Goal: Complete application form

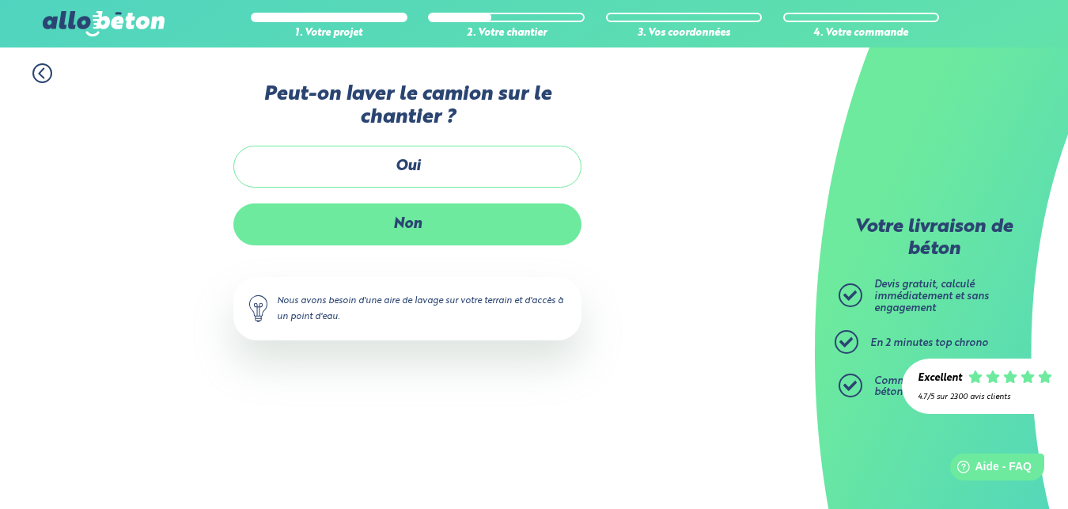
click at [414, 221] on label "Non" at bounding box center [407, 224] width 348 height 42
click at [0, 0] on input "Non" at bounding box center [0, 0] width 0 height 0
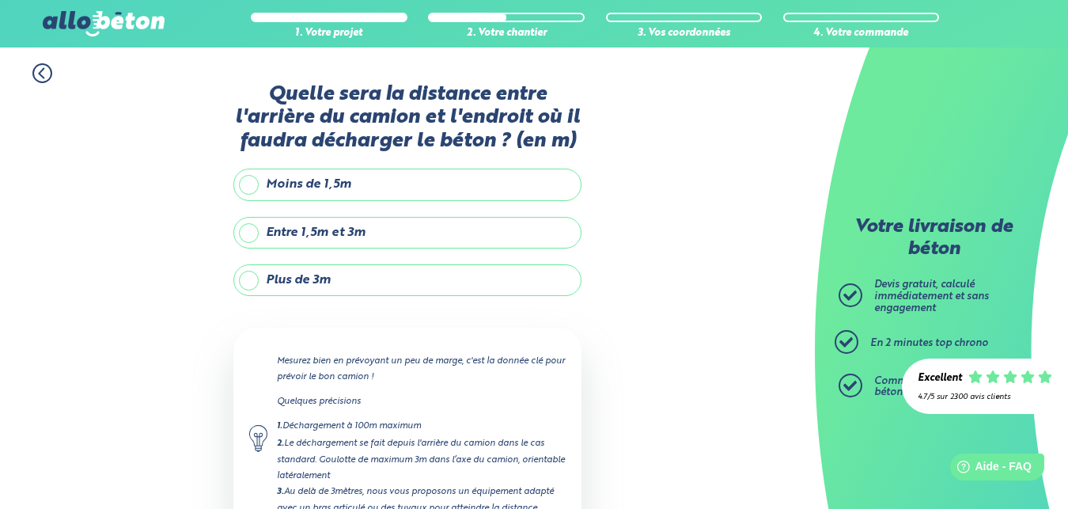
click at [285, 199] on label "Moins de 1,5m" at bounding box center [407, 184] width 348 height 32
click at [0, 0] on input "Moins de 1,5m" at bounding box center [0, 0] width 0 height 0
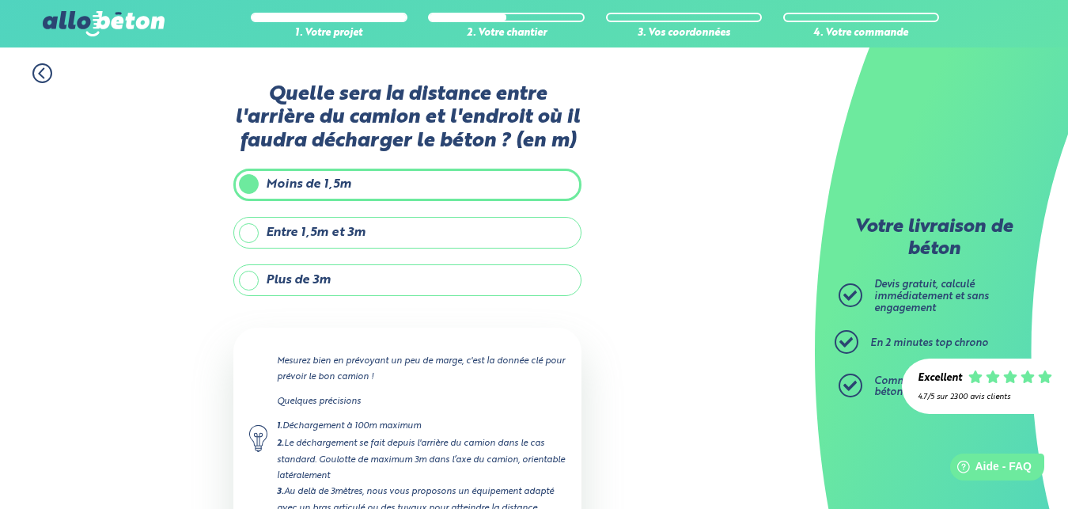
type input "1.5"
click at [249, 279] on label "Plus de 3m" at bounding box center [407, 280] width 348 height 32
click at [0, 0] on input "Plus de 3m" at bounding box center [0, 0] width 0 height 0
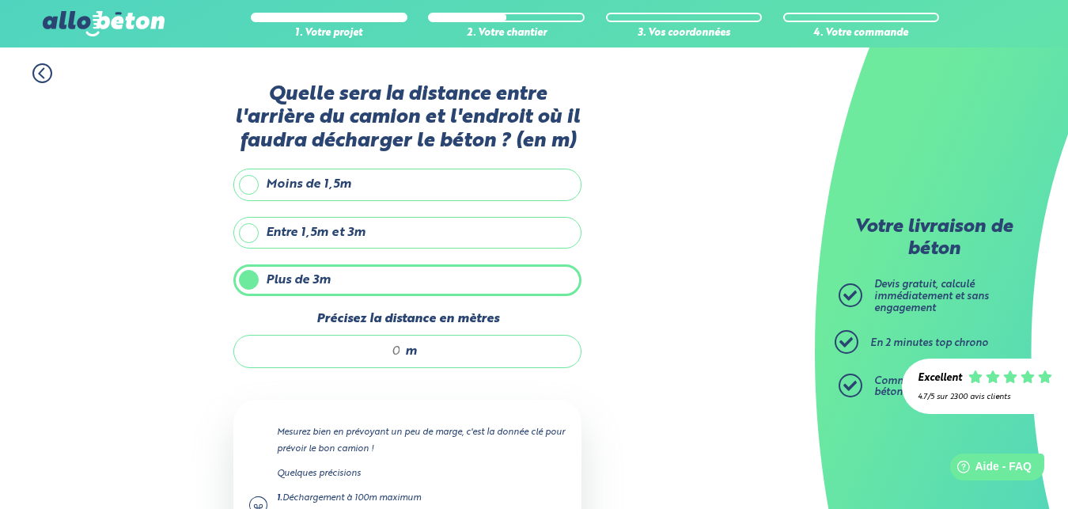
click at [395, 354] on input "Précisez la distance en mètres" at bounding box center [325, 351] width 151 height 16
type input "5"
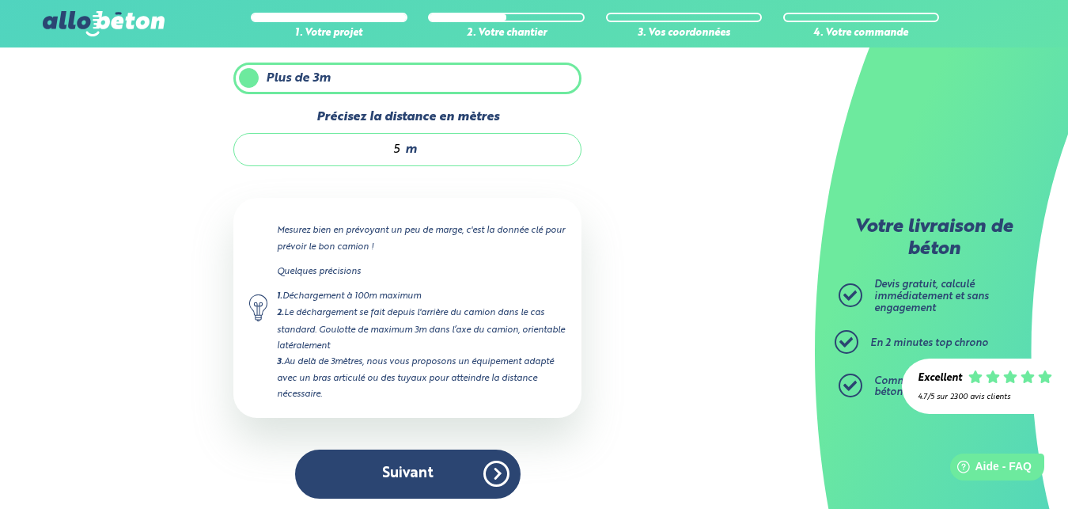
scroll to position [209, 0]
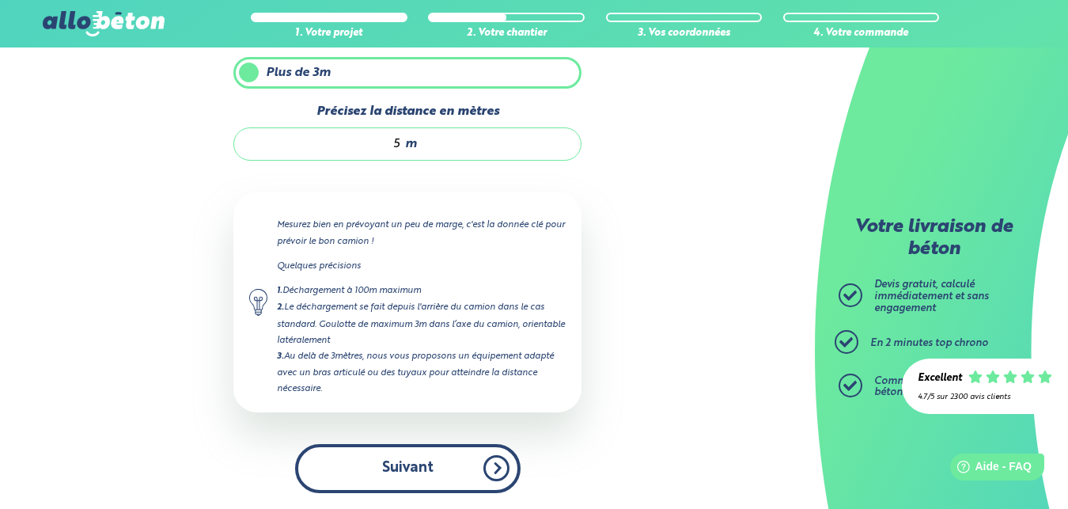
click at [414, 459] on button "Suivant" at bounding box center [407, 468] width 225 height 48
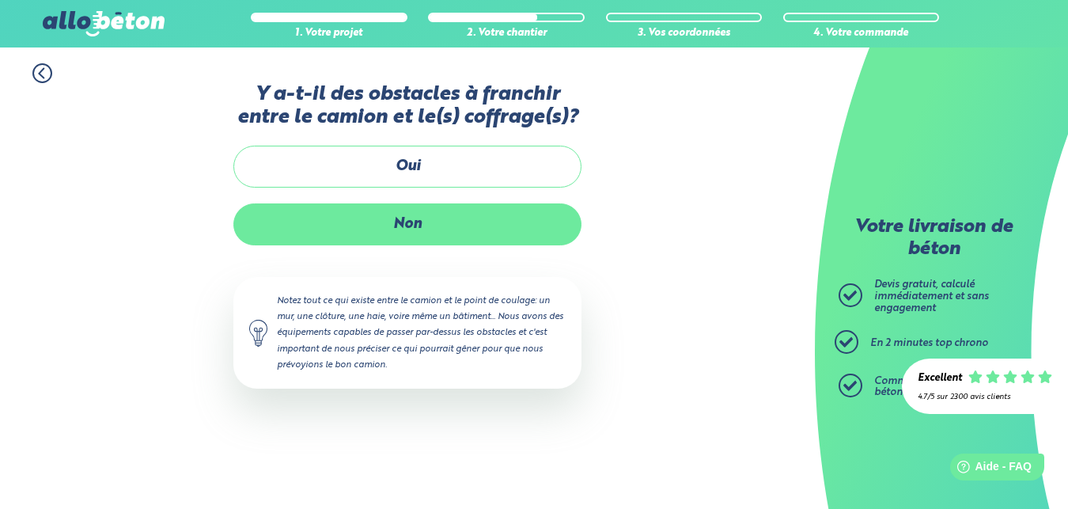
click at [413, 221] on label "Non" at bounding box center [407, 224] width 348 height 42
click at [0, 0] on input "Non" at bounding box center [0, 0] width 0 height 0
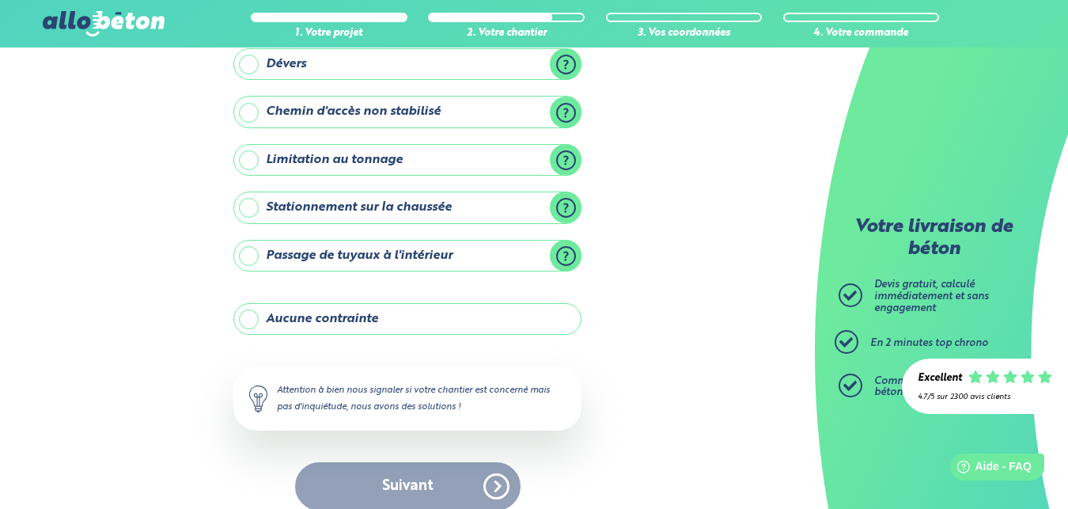
scroll to position [210, 0]
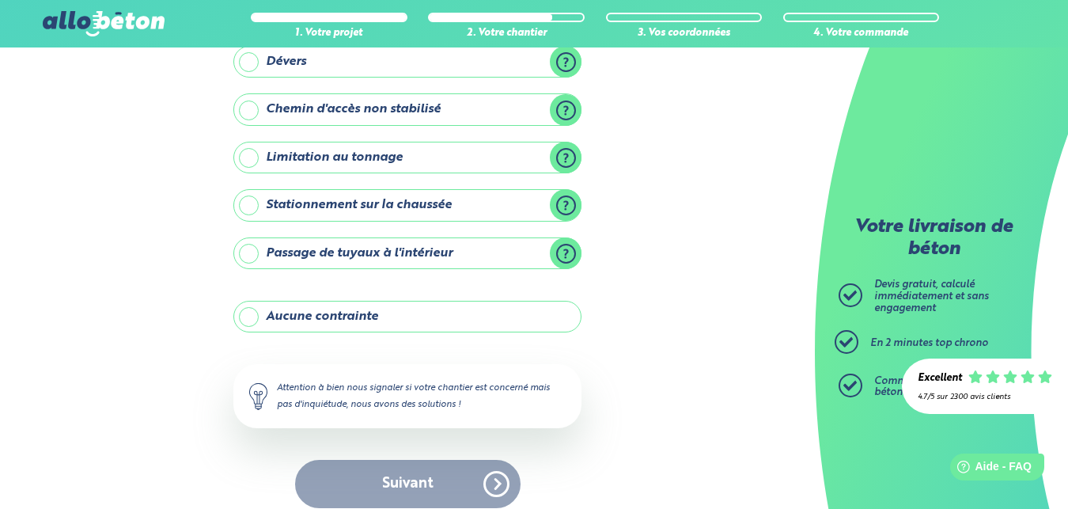
click at [254, 311] on label "Aucune contrainte" at bounding box center [407, 317] width 348 height 32
click at [0, 0] on input "Aucune contrainte" at bounding box center [0, 0] width 0 height 0
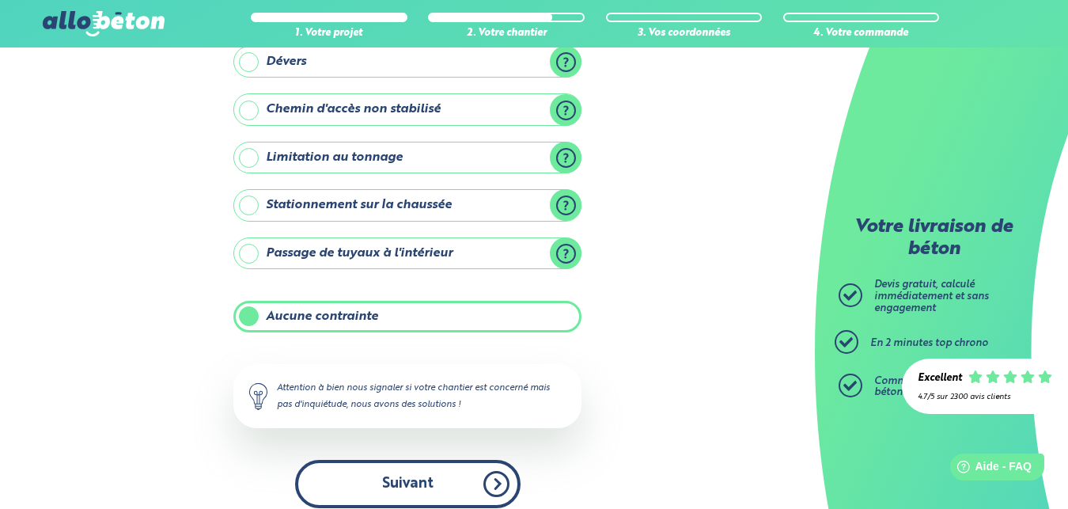
click at [422, 471] on button "Suivant" at bounding box center [407, 484] width 225 height 48
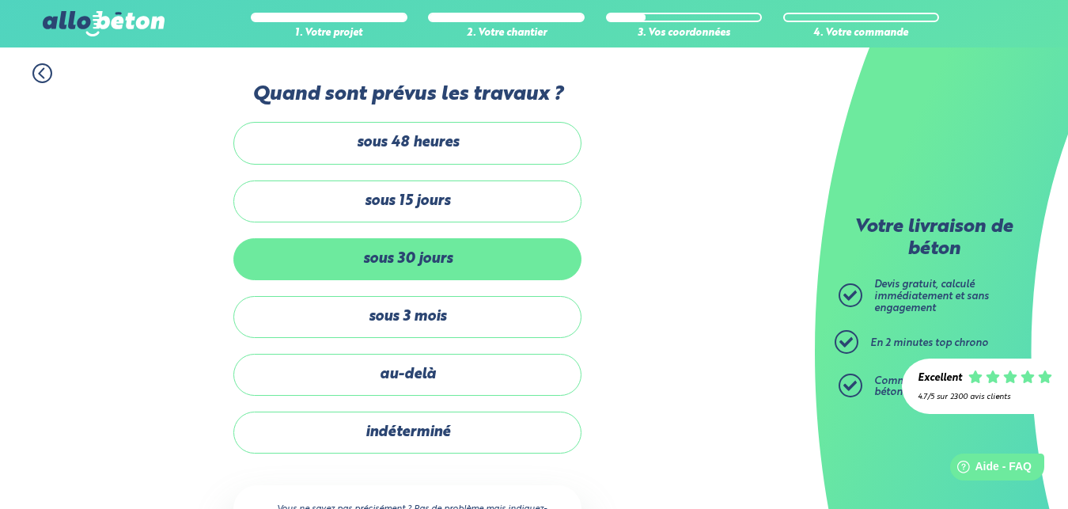
click at [435, 265] on label "sous 30 jours" at bounding box center [407, 259] width 348 height 42
click at [0, 0] on input "sous 30 jours" at bounding box center [0, 0] width 0 height 0
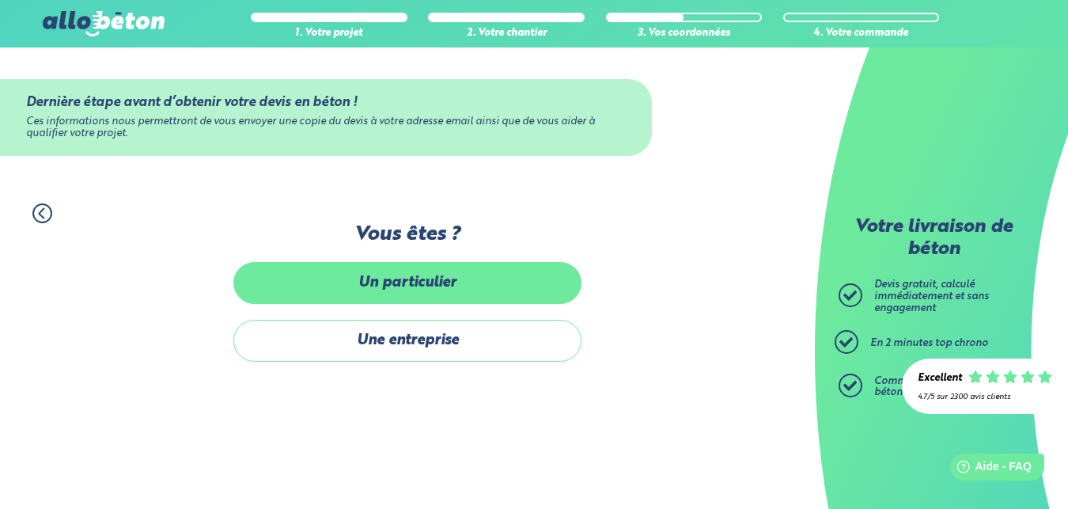
click at [435, 284] on label "Un particulier" at bounding box center [407, 283] width 348 height 42
click at [0, 0] on input "Un particulier" at bounding box center [0, 0] width 0 height 0
